Goal: Task Accomplishment & Management: Manage account settings

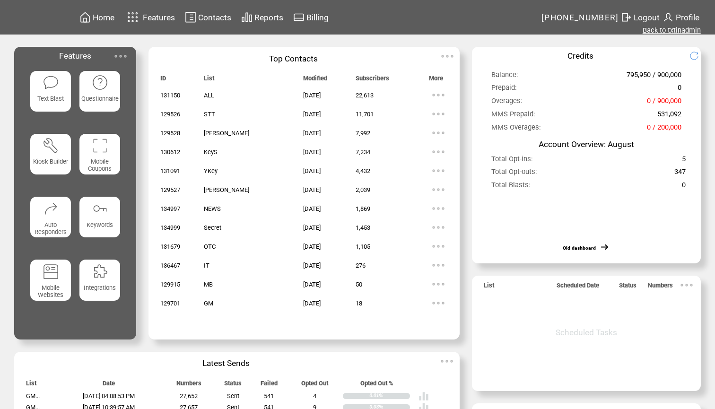
click at [667, 30] on link "Back to txtinadmin" at bounding box center [671, 30] width 58 height 9
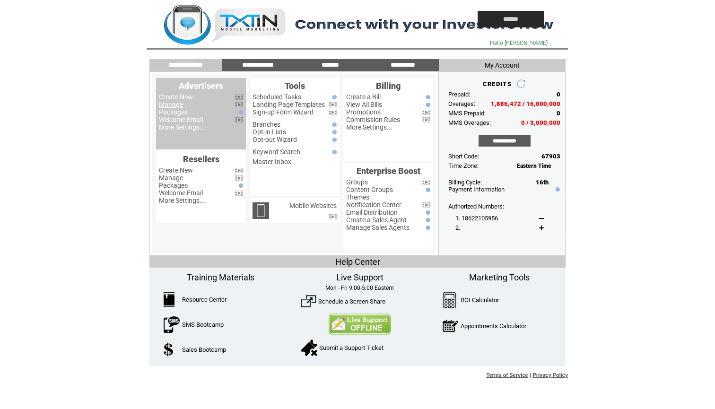
click at [176, 106] on link "Manage" at bounding box center [171, 105] width 24 height 8
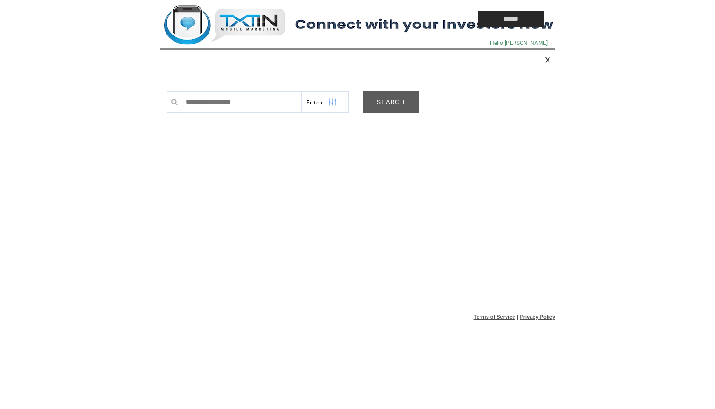
click at [402, 103] on link "SEARCH" at bounding box center [390, 101] width 57 height 21
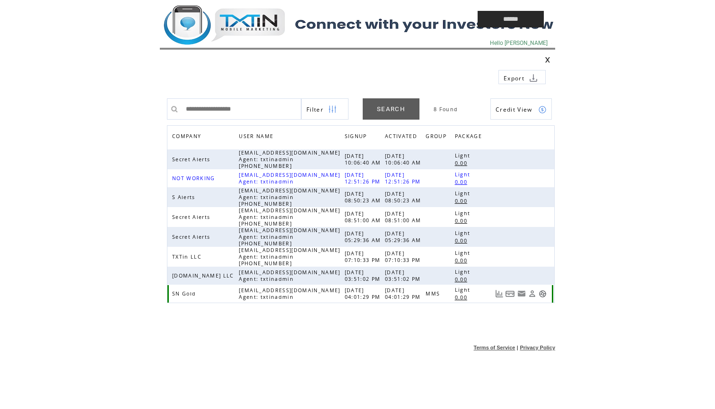
click at [543, 293] on link at bounding box center [542, 294] width 8 height 8
click at [263, 29] on td at bounding box center [297, 19] width 274 height 38
